Goal: Task Accomplishment & Management: Use online tool/utility

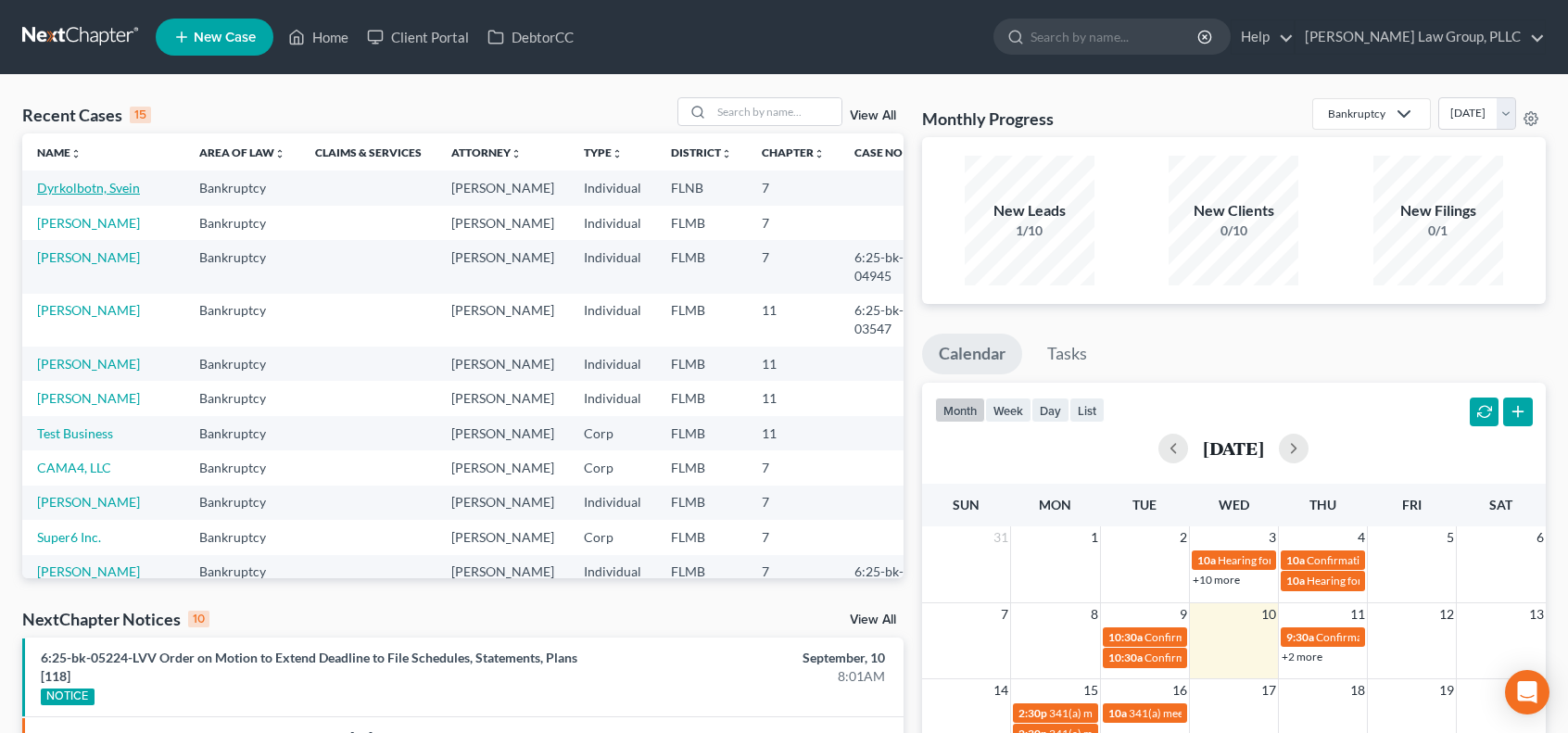
click at [115, 188] on link "Dyrkolbotn, Svein" at bounding box center [88, 187] width 103 height 16
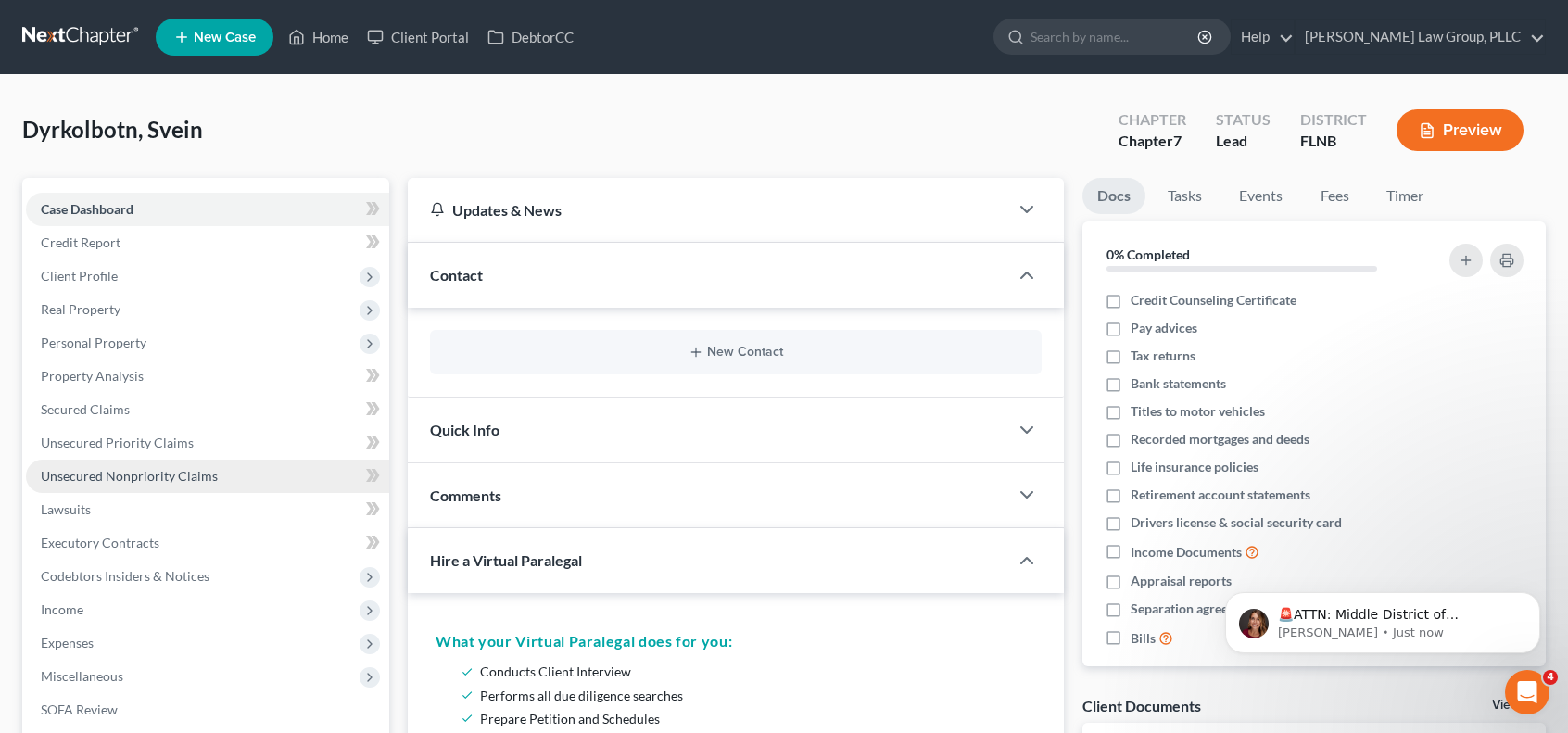
click at [184, 473] on span "Unsecured Nonpriority Claims" at bounding box center [129, 475] width 177 height 16
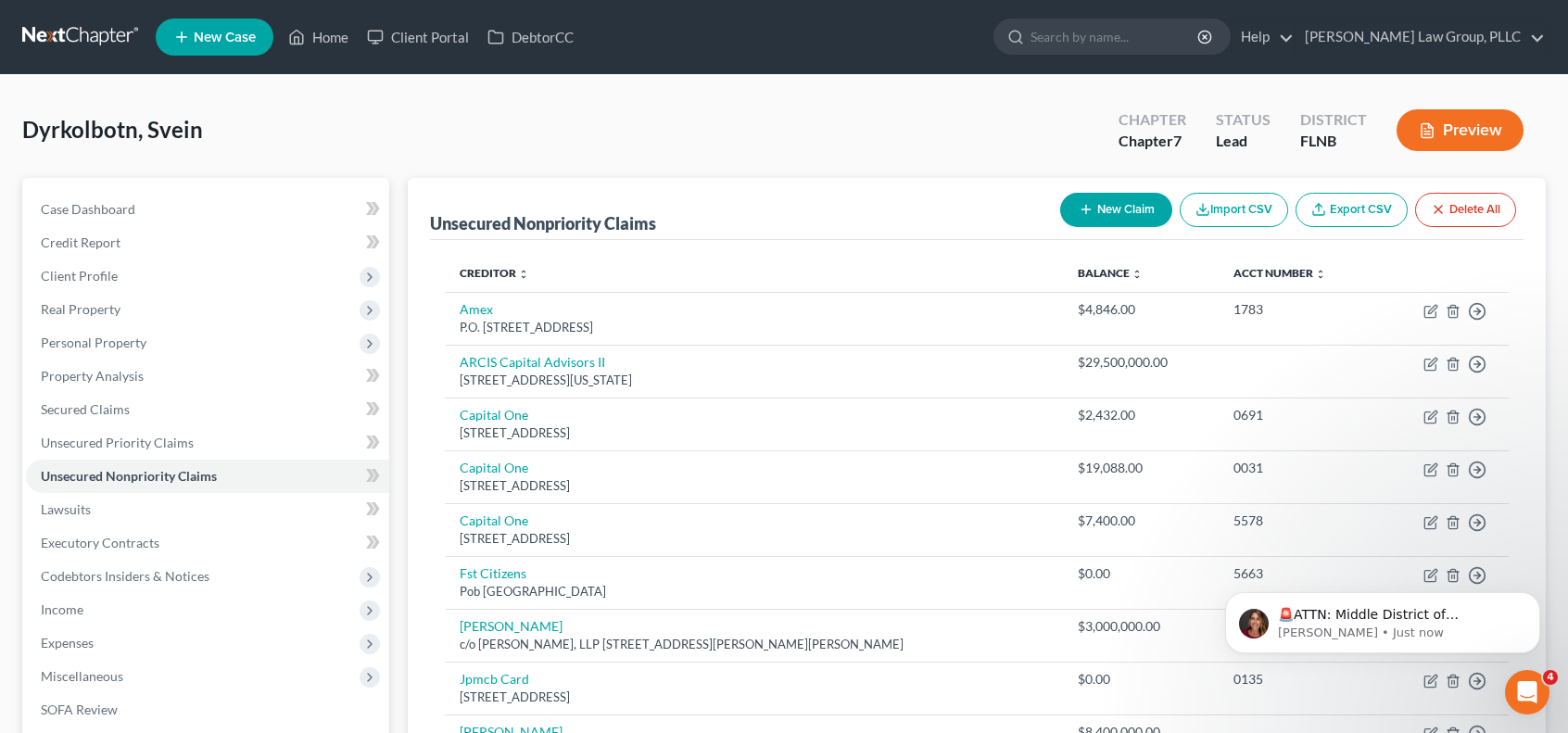
click at [1247, 208] on button "Import CSV" at bounding box center [1234, 210] width 108 height 34
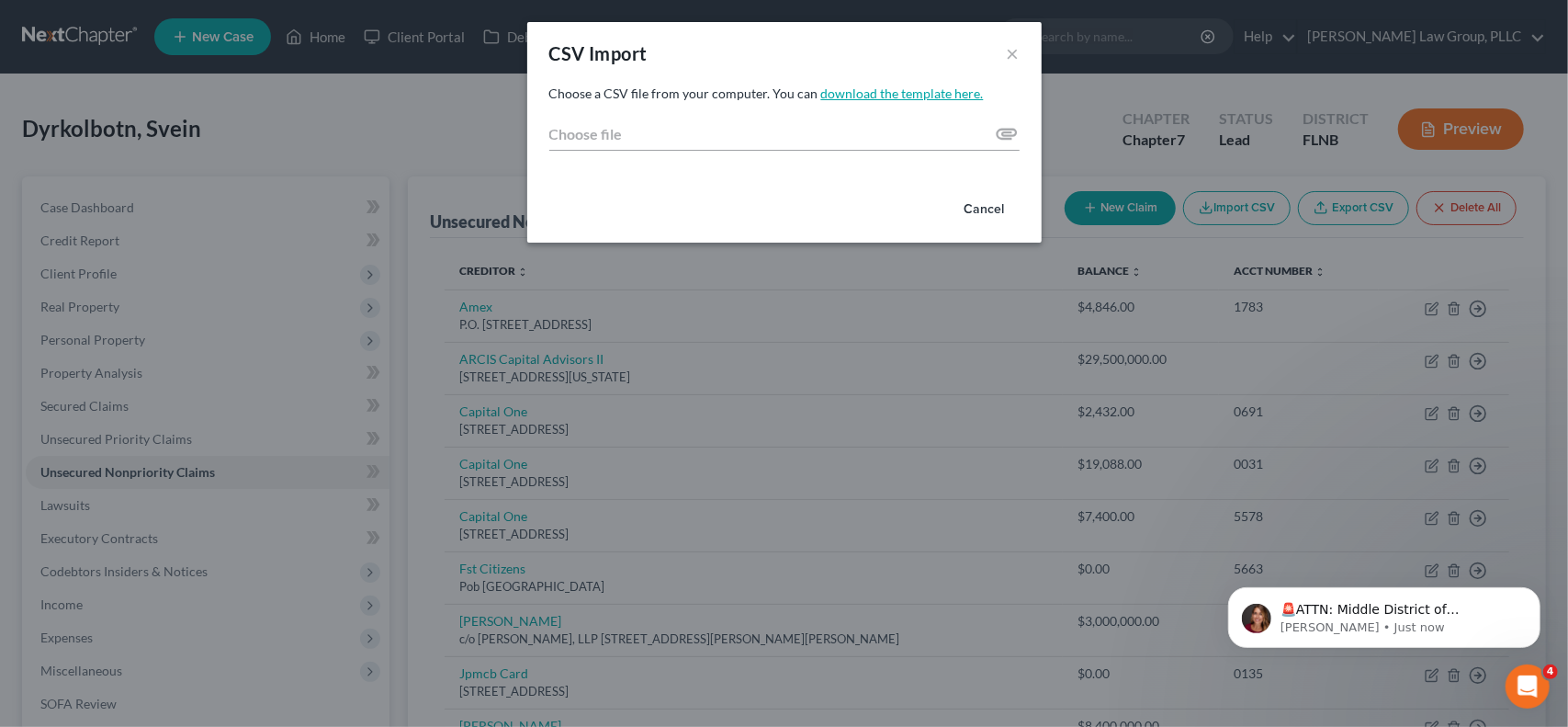
click at [932, 95] on link "download the template here." at bounding box center [902, 93] width 163 height 16
click at [1342, 624] on p "[PERSON_NAME] • 25m ago" at bounding box center [1397, 627] width 237 height 17
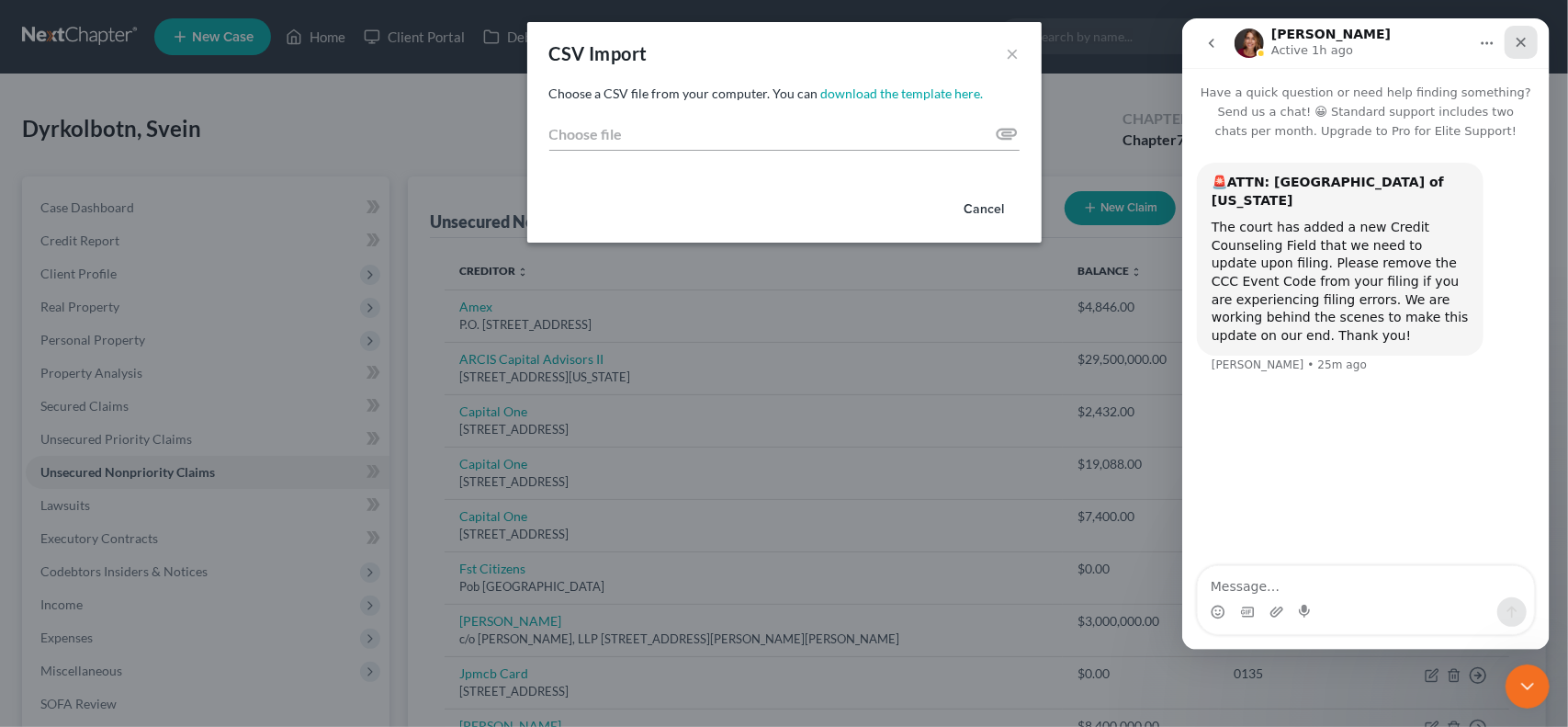
click at [1530, 42] on div "Close" at bounding box center [1520, 41] width 33 height 33
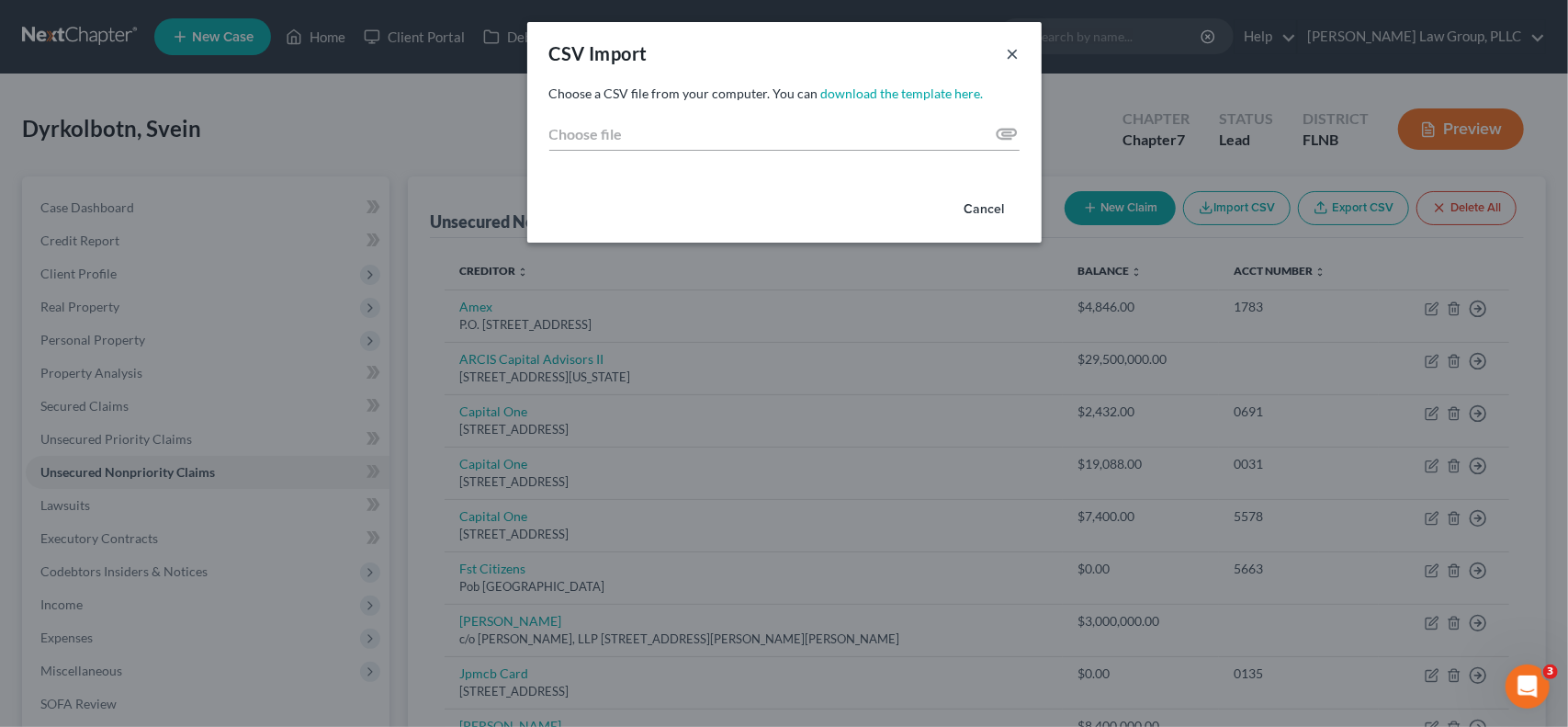
click at [1015, 55] on button "×" at bounding box center [1013, 53] width 13 height 22
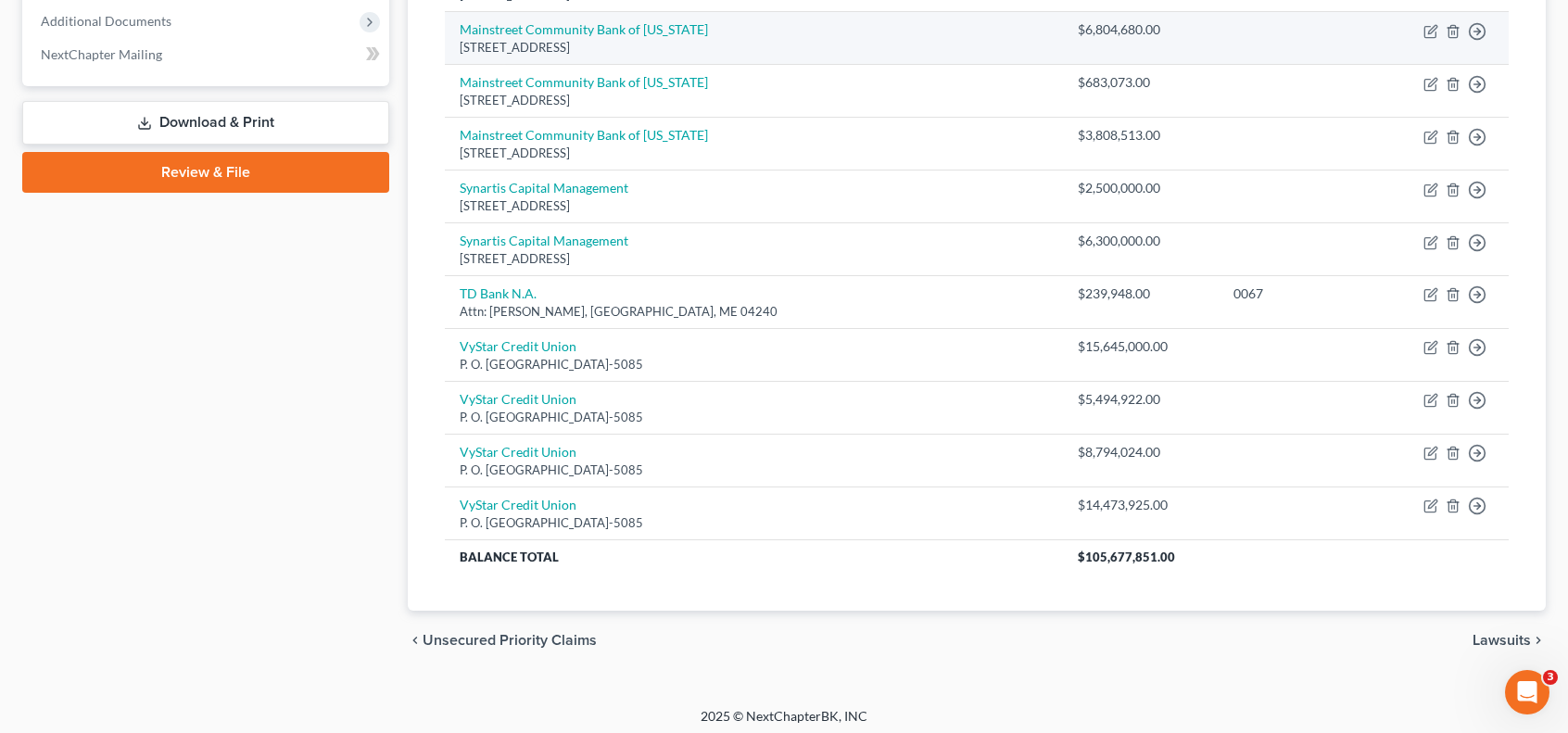
scroll to position [447, 0]
